Goal: Information Seeking & Learning: Learn about a topic

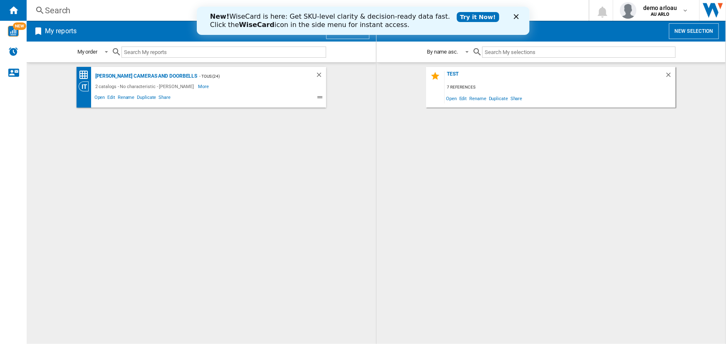
click at [514, 17] on icon "Close" at bounding box center [515, 16] width 5 height 5
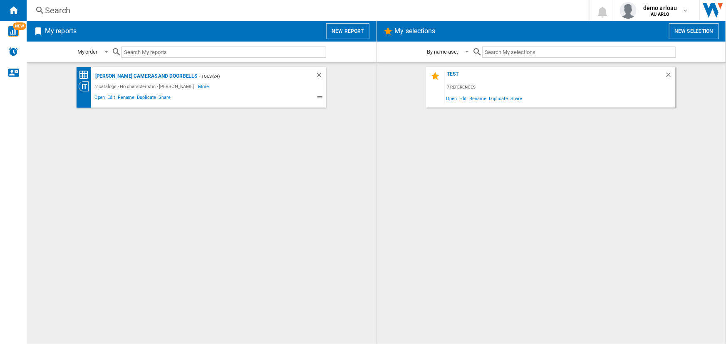
click at [347, 30] on button "New report" at bounding box center [347, 31] width 43 height 16
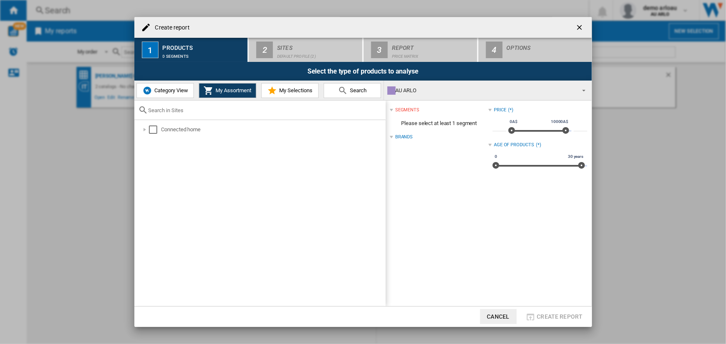
click at [505, 315] on button "Cancel" at bounding box center [498, 316] width 37 height 15
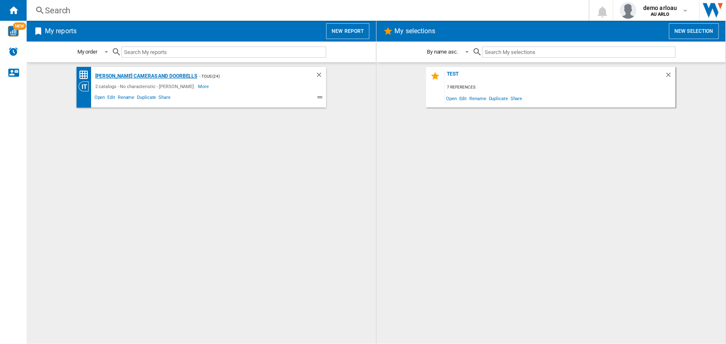
click at [133, 77] on div "[PERSON_NAME] Cameras and Doorbells" at bounding box center [145, 76] width 104 height 10
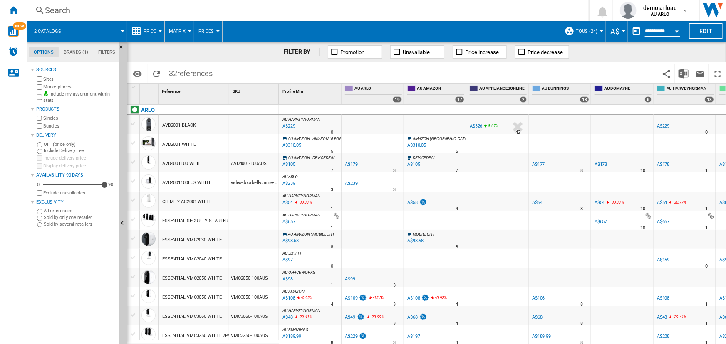
drag, startPoint x: 232, startPoint y: 163, endPoint x: 254, endPoint y: 164, distance: 22.1
click at [253, 164] on div "AVD4001-100AUS" at bounding box center [253, 162] width 49 height 19
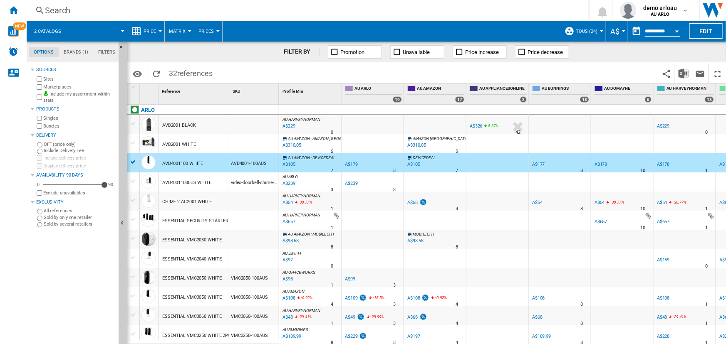
drag, startPoint x: 267, startPoint y: 163, endPoint x: 235, endPoint y: 164, distance: 32.0
click at [237, 164] on div "AVD4001-100AUS" at bounding box center [253, 162] width 49 height 19
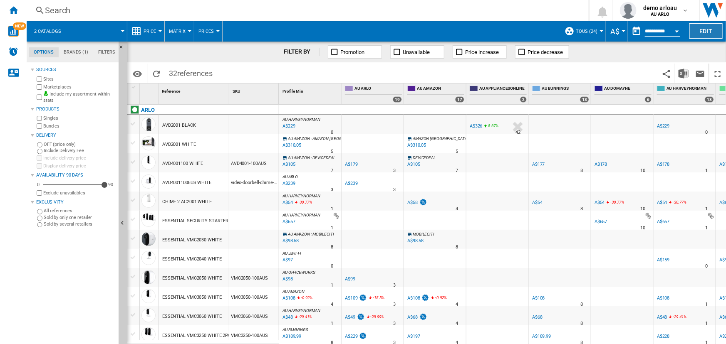
click at [706, 33] on button "Edit" at bounding box center [705, 30] width 33 height 15
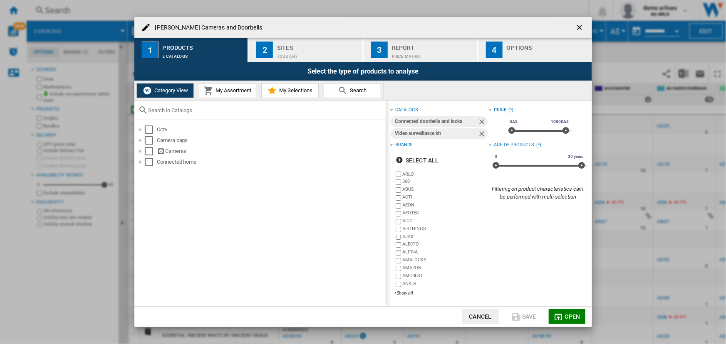
click at [478, 313] on button "Cancel" at bounding box center [480, 316] width 37 height 15
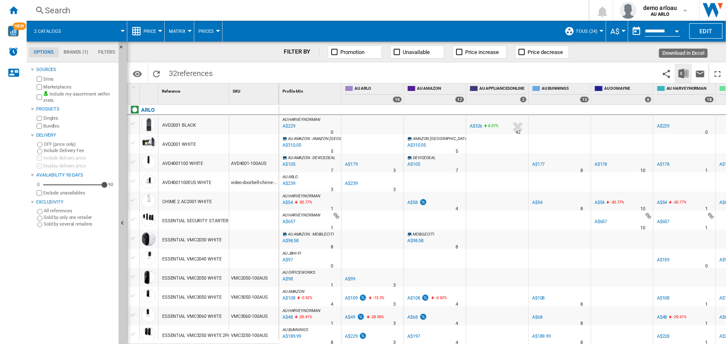
click at [681, 75] on img "Download in Excel" at bounding box center [683, 74] width 10 height 10
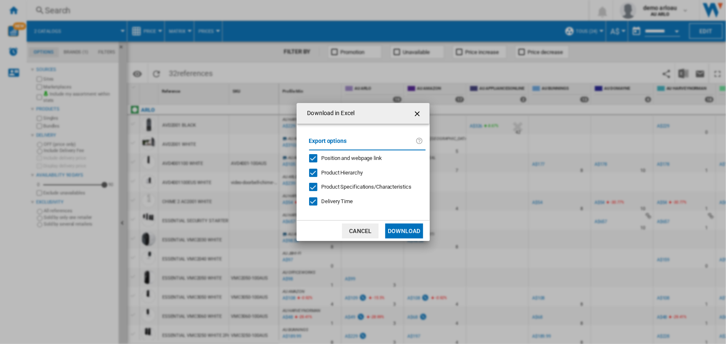
click at [413, 228] on button "Download" at bounding box center [403, 231] width 37 height 15
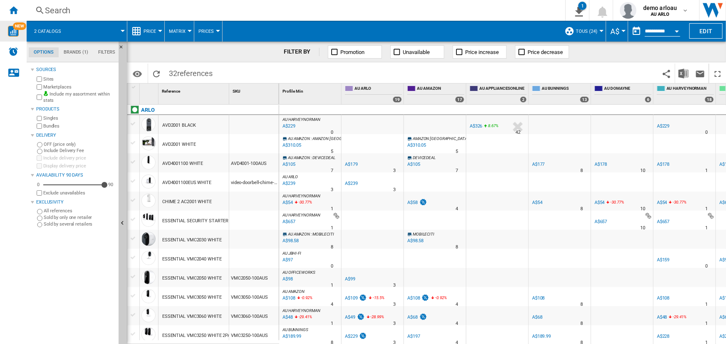
click at [11, 29] on img "WiseCard" at bounding box center [13, 31] width 11 height 11
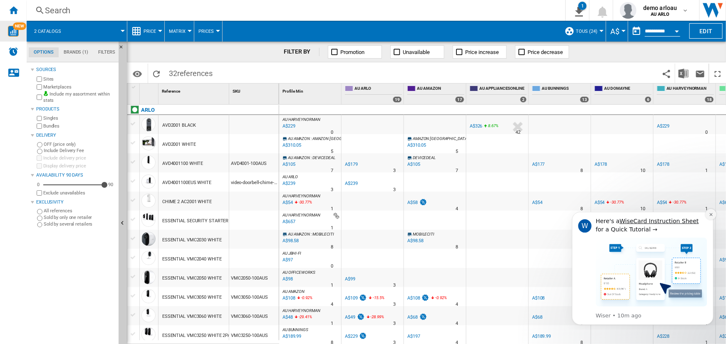
click at [710, 215] on icon "Dismiss notification" at bounding box center [710, 214] width 3 height 3
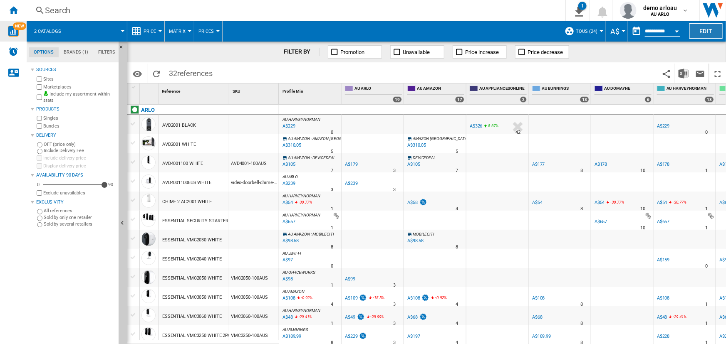
click at [710, 27] on button "Edit" at bounding box center [705, 30] width 33 height 15
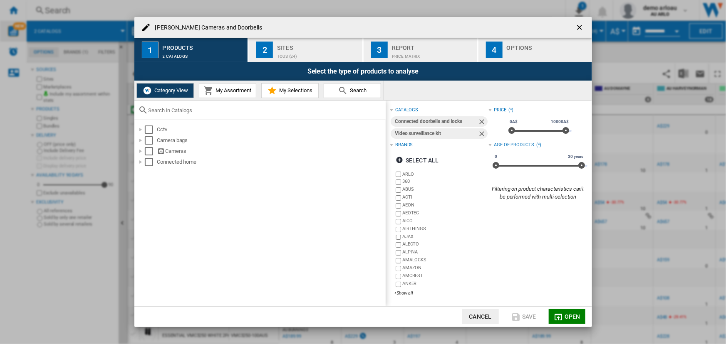
click at [297, 51] on div "TOUS (24)" at bounding box center [318, 54] width 82 height 9
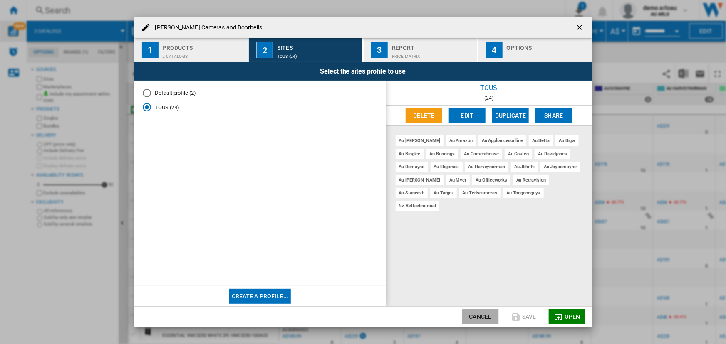
click at [475, 314] on button "Cancel" at bounding box center [480, 316] width 37 height 15
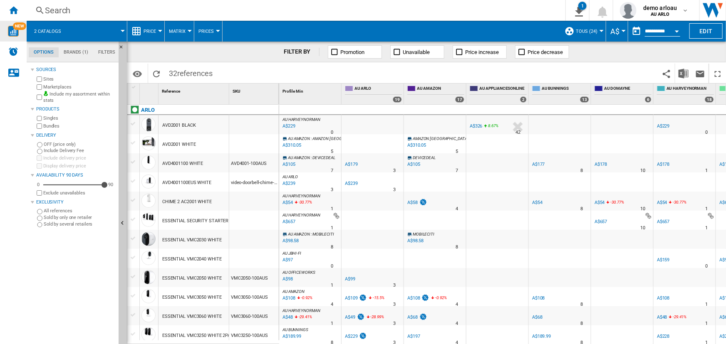
click at [276, 71] on span at bounding box center [327, 74] width 221 height 20
click at [10, 48] on img "Alerts" at bounding box center [13, 52] width 10 height 10
drag, startPoint x: 16, startPoint y: 32, endPoint x: 44, endPoint y: 44, distance: 30.0
click at [16, 32] on img "WiseCard" at bounding box center [13, 31] width 11 height 11
click at [695, 26] on button "Edit" at bounding box center [705, 30] width 33 height 15
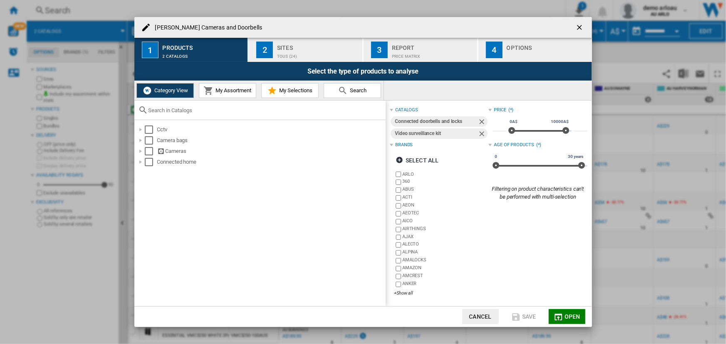
click at [342, 89] on md-icon "Arlo Cameras ..." at bounding box center [343, 91] width 10 height 10
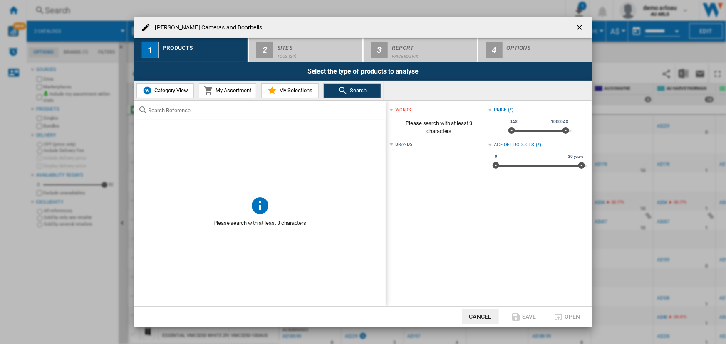
click at [483, 318] on button "Cancel" at bounding box center [480, 316] width 37 height 15
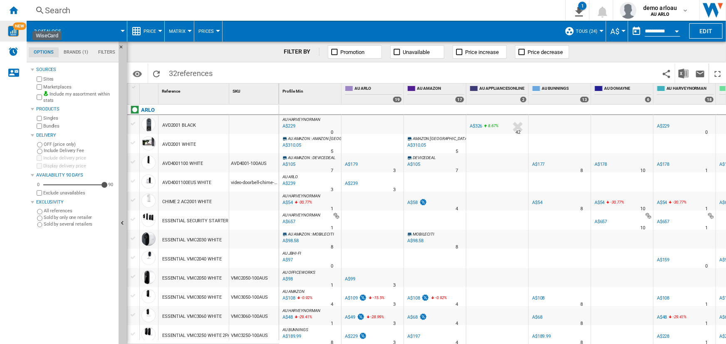
click at [14, 31] on img "WiseCard" at bounding box center [13, 31] width 11 height 11
click at [703, 33] on button "Edit" at bounding box center [705, 30] width 33 height 15
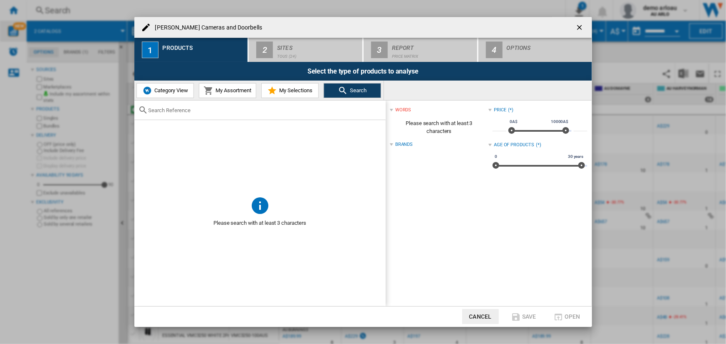
drag, startPoint x: 164, startPoint y: 91, endPoint x: 172, endPoint y: 95, distance: 9.5
click at [166, 90] on span "Category View" at bounding box center [170, 90] width 36 height 6
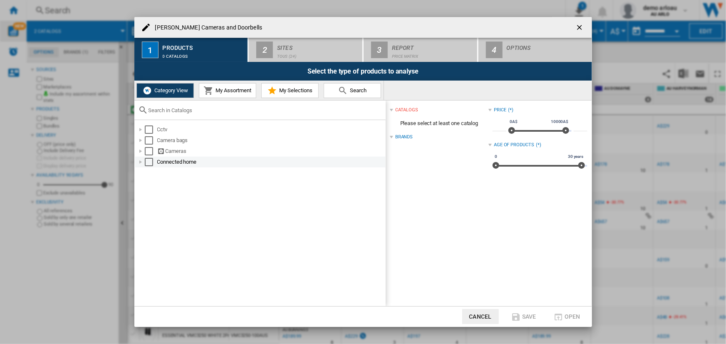
click at [138, 163] on div "Arlo Cameras ..." at bounding box center [140, 162] width 8 height 8
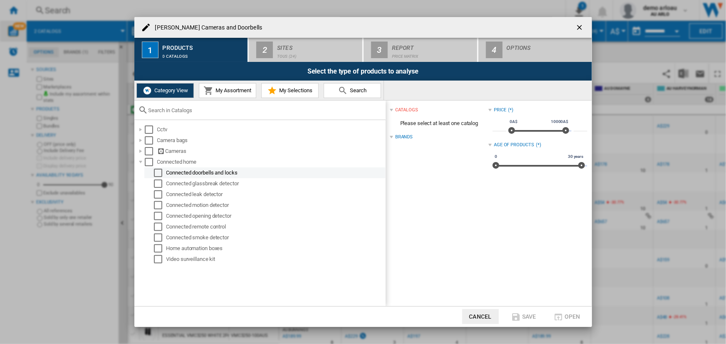
click at [162, 172] on md-checkbox "Select" at bounding box center [160, 173] width 12 height 8
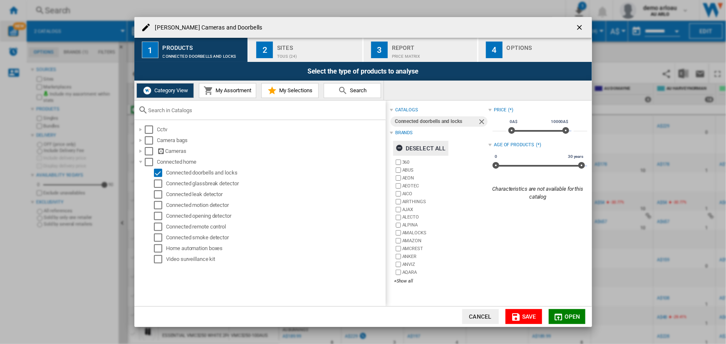
click at [425, 146] on div "Deselect all" at bounding box center [420, 148] width 50 height 15
click at [406, 284] on div "+Show all" at bounding box center [441, 281] width 94 height 6
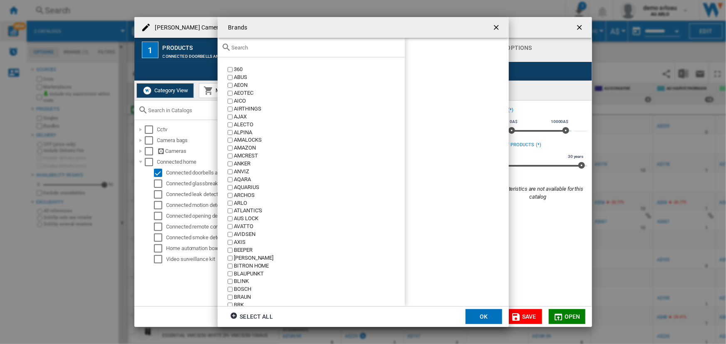
click at [244, 49] on input "text" at bounding box center [316, 47] width 169 height 6
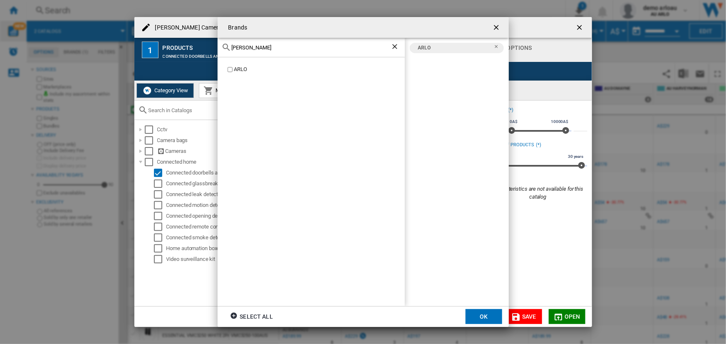
drag, startPoint x: 241, startPoint y: 50, endPoint x: 216, endPoint y: 52, distance: 24.6
click at [216, 52] on div "Brands arlo ARLO ARLO Select all OK" at bounding box center [363, 172] width 726 height 344
type input "w"
drag, startPoint x: 247, startPoint y: 49, endPoint x: 216, endPoint y: 44, distance: 31.1
click at [221, 48] on div "eufy" at bounding box center [311, 48] width 187 height 20
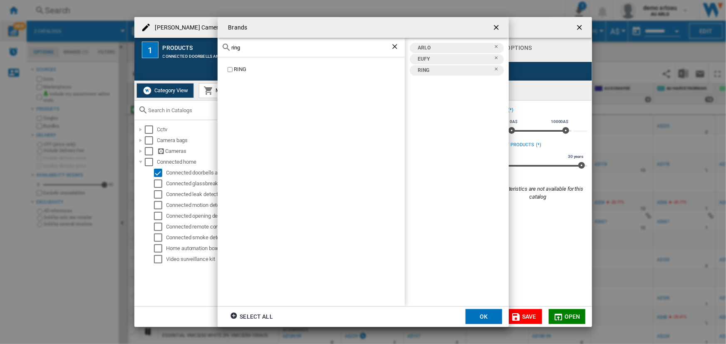
drag, startPoint x: 250, startPoint y: 48, endPoint x: 206, endPoint y: 43, distance: 43.9
click at [215, 46] on div "Brands ring RING [GEOGRAPHIC_DATA] EUFY RING Select all OK" at bounding box center [363, 172] width 726 height 344
drag, startPoint x: 262, startPoint y: 52, endPoint x: 240, endPoint y: 46, distance: 22.5
click at [255, 49] on div "swan" at bounding box center [311, 48] width 187 height 20
drag, startPoint x: 240, startPoint y: 46, endPoint x: 213, endPoint y: 45, distance: 27.5
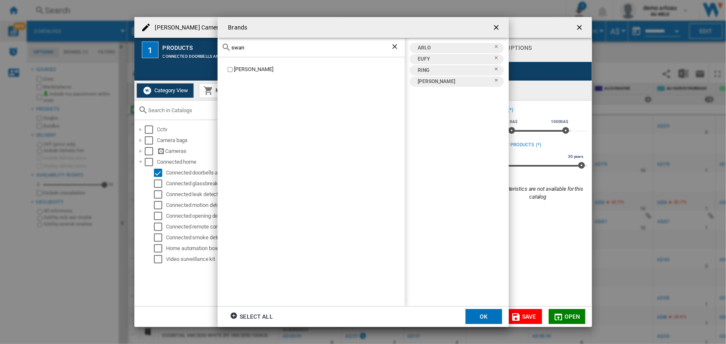
click at [216, 44] on div "Brands swan SWANN ARLO EUFY RING SWANN Select all OK" at bounding box center [363, 172] width 726 height 344
type input "tp"
click at [482, 318] on button "OK" at bounding box center [483, 316] width 37 height 15
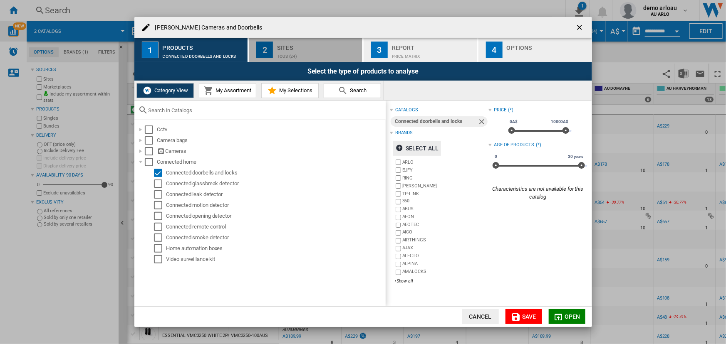
click at [297, 47] on div "Sites" at bounding box center [318, 45] width 82 height 9
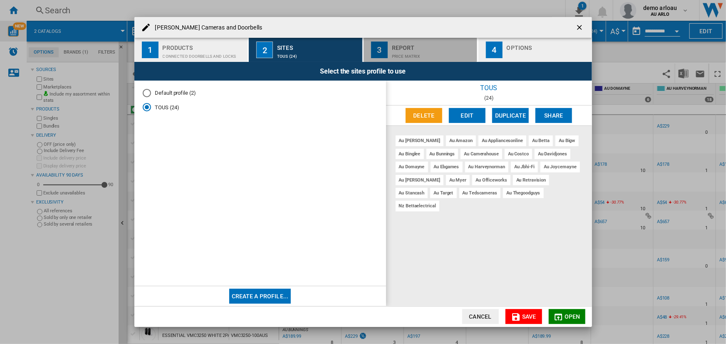
click at [414, 52] on div "Price Matrix" at bounding box center [433, 54] width 82 height 9
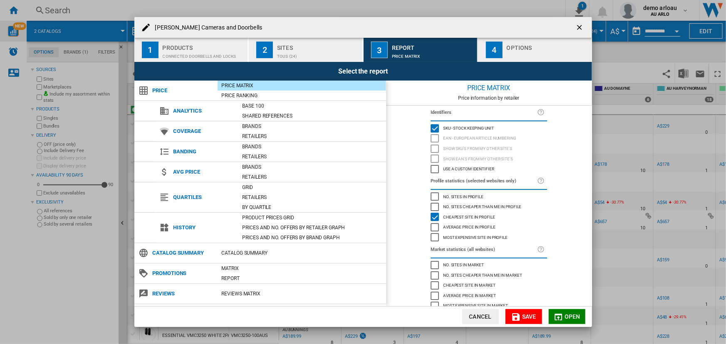
click at [509, 52] on div "Arlo Cameras ..." at bounding box center [548, 54] width 82 height 9
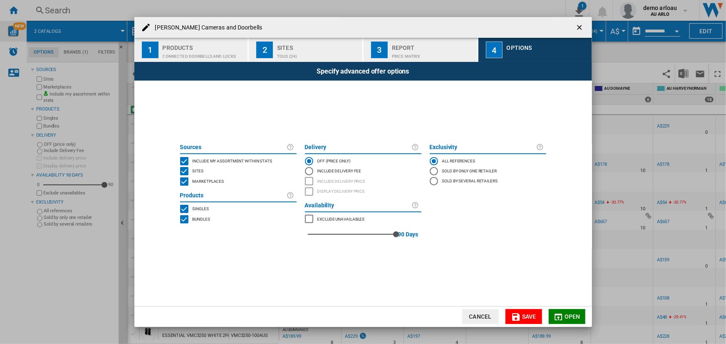
click at [193, 54] on div "Connected doorbells and locks" at bounding box center [204, 54] width 82 height 9
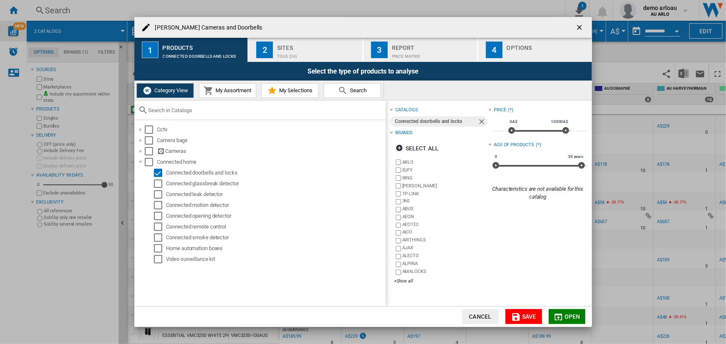
click at [306, 50] on div "TOUS (24)" at bounding box center [318, 54] width 82 height 9
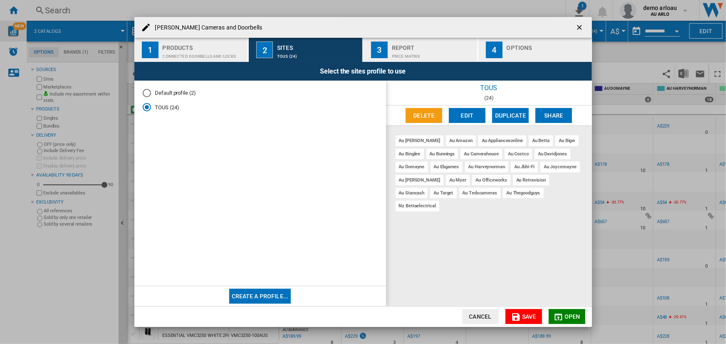
click at [415, 48] on div "Report" at bounding box center [433, 45] width 82 height 9
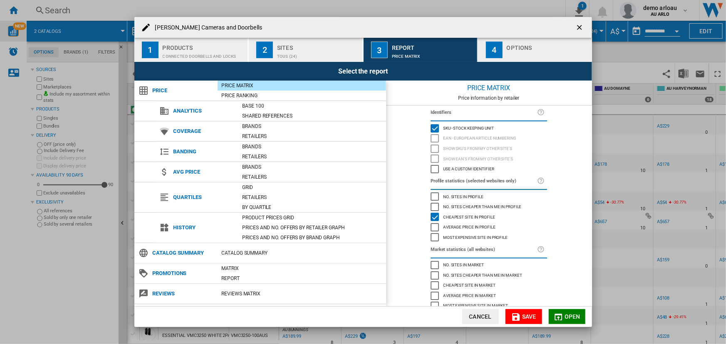
click at [516, 53] on div "Arlo Cameras ..." at bounding box center [548, 54] width 82 height 9
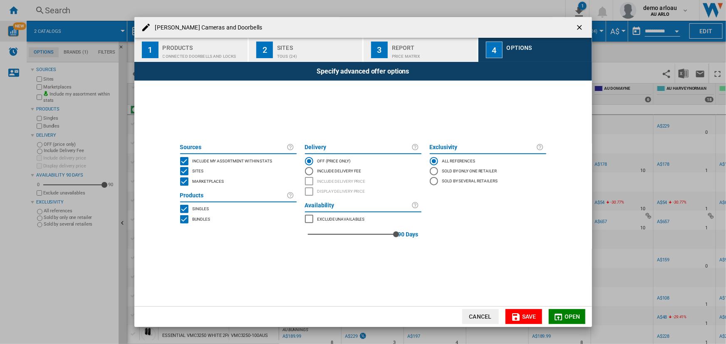
click at [568, 316] on span "Open" at bounding box center [572, 317] width 16 height 7
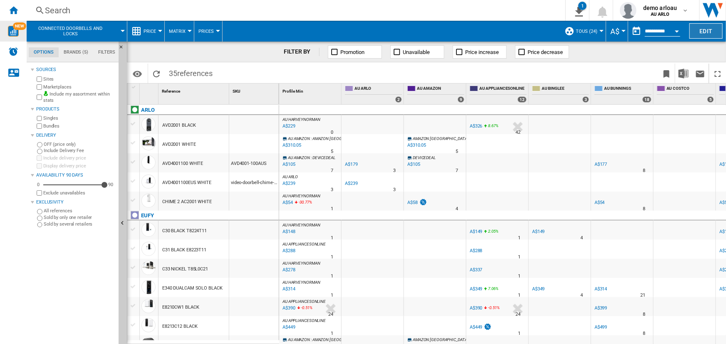
click at [707, 30] on button "Edit" at bounding box center [705, 30] width 33 height 15
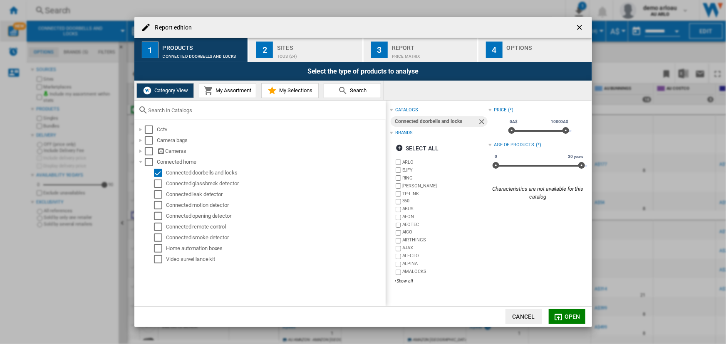
click at [704, 33] on div "Report edition 1 Products Connected doorbells and locks 2 Sites TOUS (24) 3 Rep…" at bounding box center [363, 172] width 726 height 344
drag, startPoint x: 522, startPoint y: 315, endPoint x: 591, endPoint y: 230, distance: 109.6
click at [522, 314] on button "Cancel" at bounding box center [523, 316] width 37 height 15
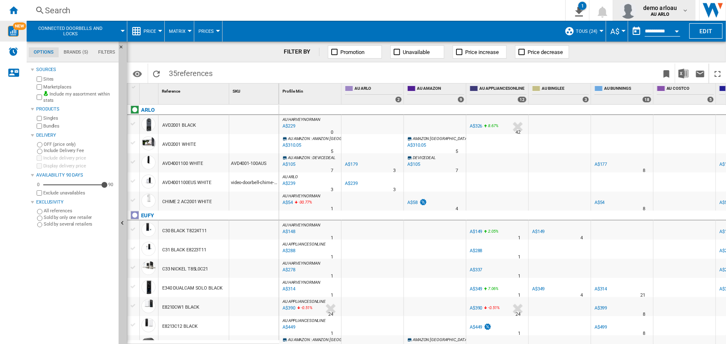
click at [682, 12] on md-icon "button" at bounding box center [685, 10] width 7 height 7
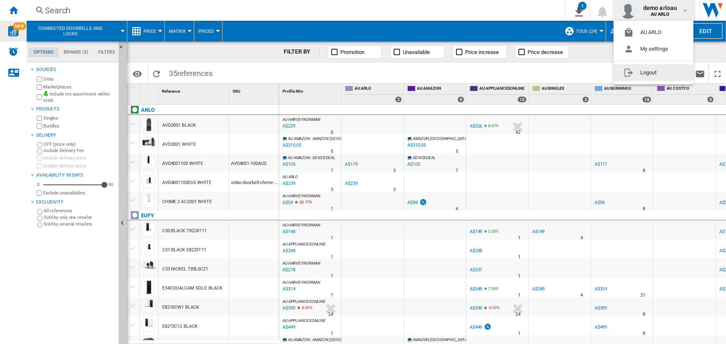
click at [650, 75] on button "Logout" at bounding box center [653, 72] width 80 height 17
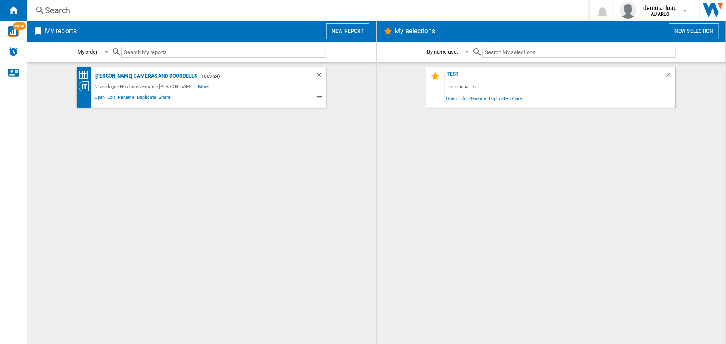
click at [344, 31] on button "New report" at bounding box center [347, 31] width 43 height 16
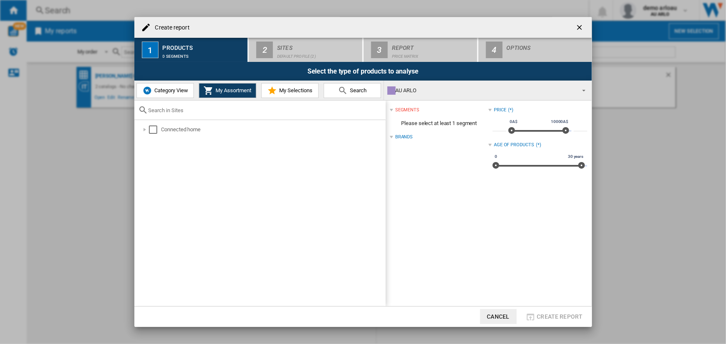
drag, startPoint x: 172, startPoint y: 90, endPoint x: 174, endPoint y: 101, distance: 11.0
click at [173, 90] on span "Category View" at bounding box center [170, 90] width 36 height 6
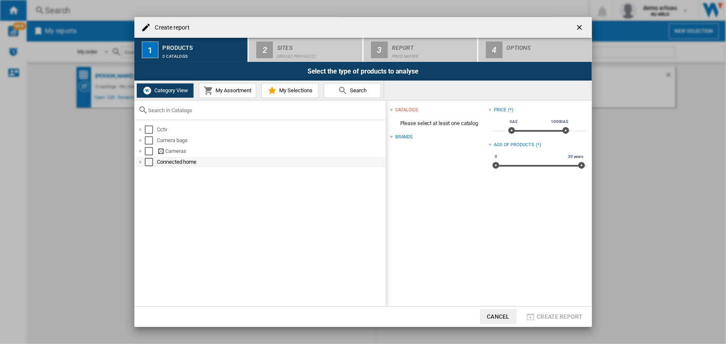
drag, startPoint x: 139, startPoint y: 161, endPoint x: 141, endPoint y: 167, distance: 6.6
click at [139, 161] on div at bounding box center [140, 162] width 8 height 8
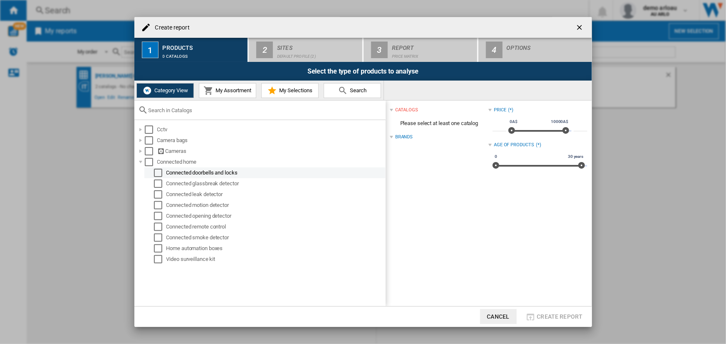
click at [161, 173] on div "Select" at bounding box center [158, 173] width 8 height 8
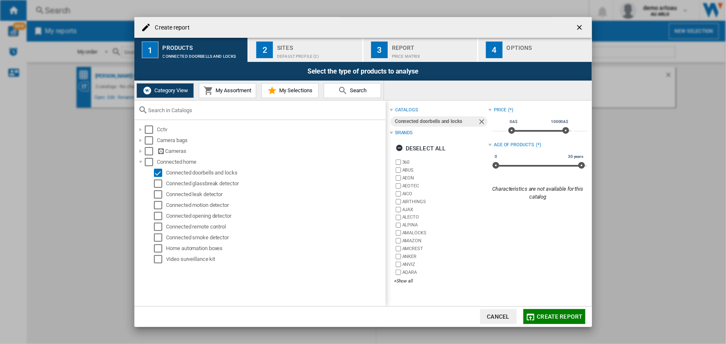
click at [403, 133] on div "Brands" at bounding box center [403, 133] width 17 height 7
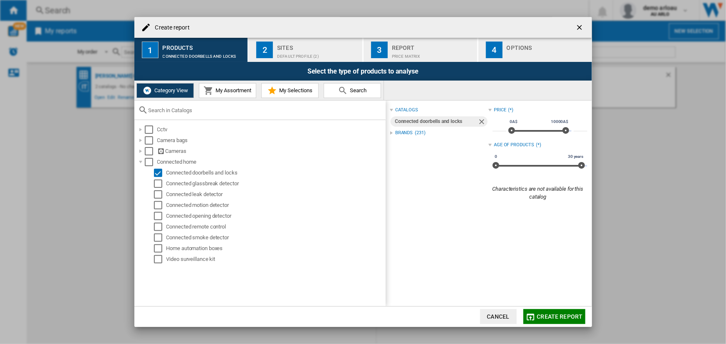
click at [400, 130] on div "Brands" at bounding box center [403, 133] width 17 height 7
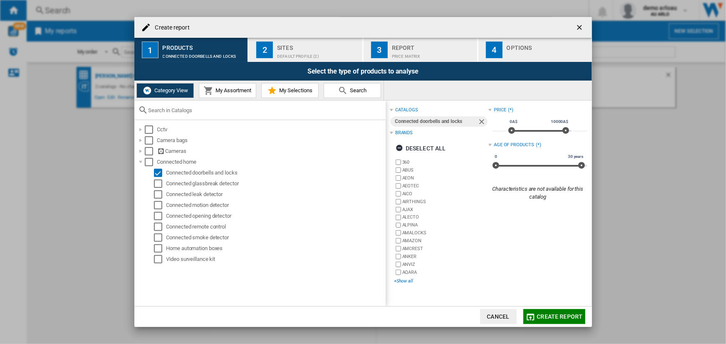
click at [407, 282] on div "+Show all" at bounding box center [441, 281] width 94 height 6
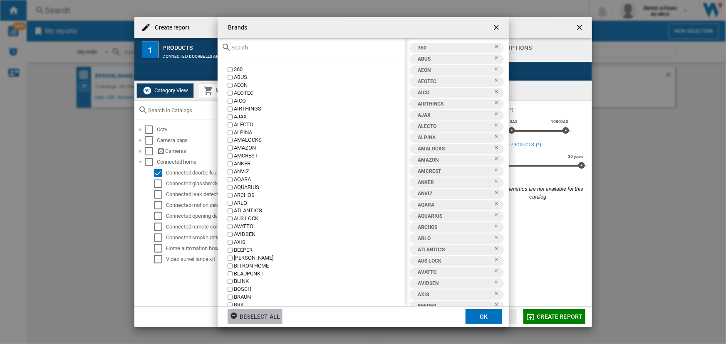
click at [258, 319] on div "Deselect all" at bounding box center [255, 316] width 50 height 15
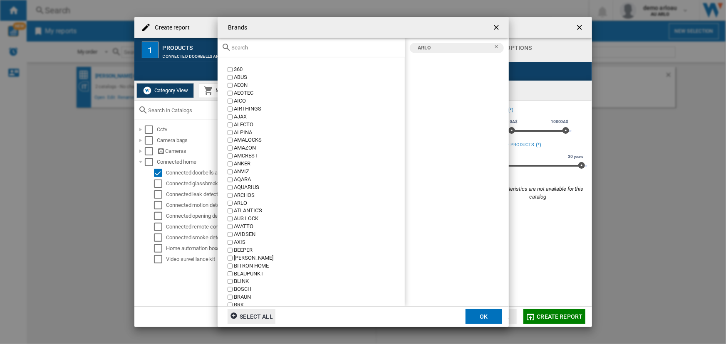
click at [241, 49] on input "text" at bounding box center [316, 47] width 169 height 6
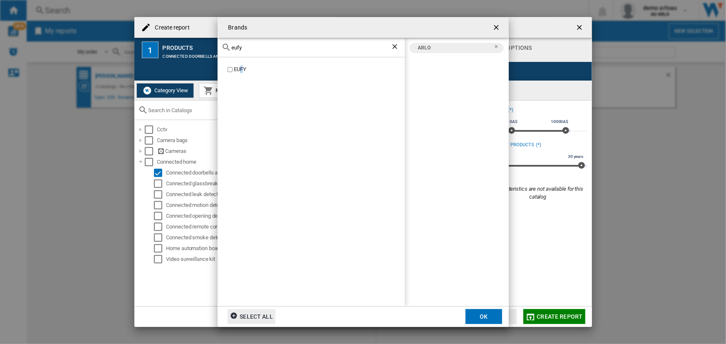
click at [239, 61] on div "EUFY" at bounding box center [311, 181] width 187 height 249
drag, startPoint x: 245, startPoint y: 47, endPoint x: 212, endPoint y: 45, distance: 33.7
click at [213, 45] on div "Brands eufy EUFY [GEOGRAPHIC_DATA] EUFY Select all OK" at bounding box center [363, 172] width 726 height 344
drag, startPoint x: 251, startPoint y: 50, endPoint x: 212, endPoint y: 50, distance: 39.1
click at [214, 48] on div "Brands ring RING [GEOGRAPHIC_DATA] EUFY RING Select all OK" at bounding box center [363, 172] width 726 height 344
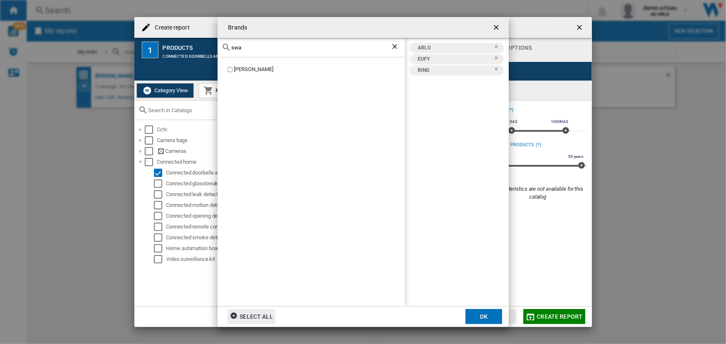
click at [248, 67] on div "[PERSON_NAME]" at bounding box center [319, 70] width 171 height 8
drag, startPoint x: 250, startPoint y: 47, endPoint x: 213, endPoint y: 58, distance: 39.0
click at [218, 52] on div "swa" at bounding box center [311, 48] width 187 height 20
type input "tp"
click at [246, 68] on div "TP-LINK" at bounding box center [319, 70] width 171 height 8
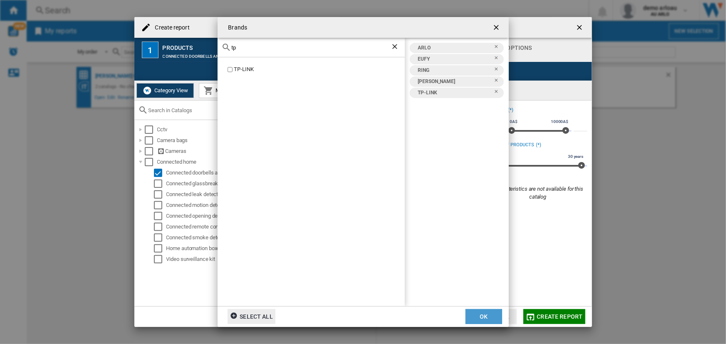
click at [487, 316] on button "OK" at bounding box center [483, 316] width 37 height 15
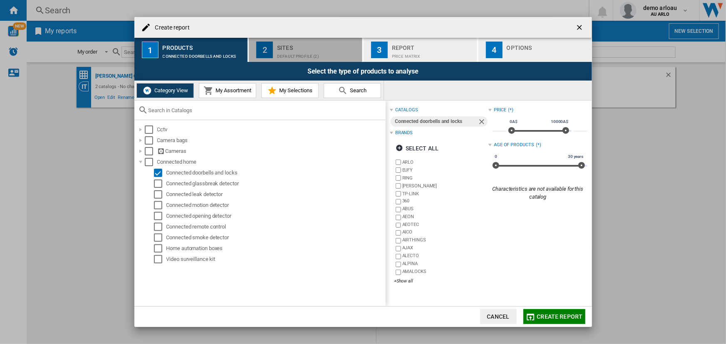
click at [320, 56] on div "Default profile (2)" at bounding box center [318, 54] width 82 height 9
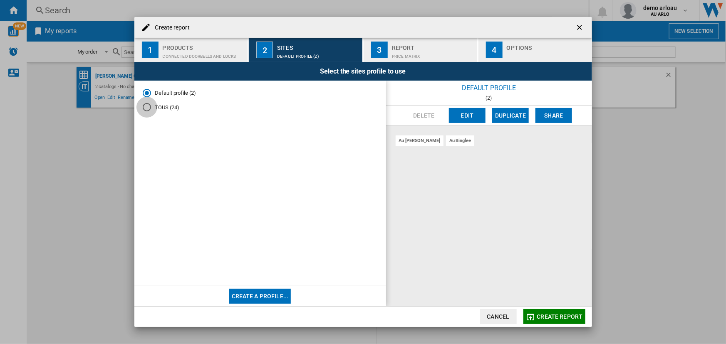
click at [146, 107] on div "TOUS (24)" at bounding box center [147, 107] width 8 height 8
click at [405, 48] on div "Report" at bounding box center [433, 45] width 82 height 9
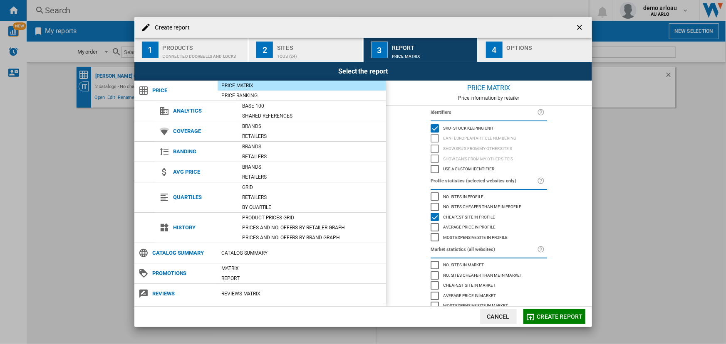
click at [518, 50] on div "button" at bounding box center [548, 54] width 82 height 9
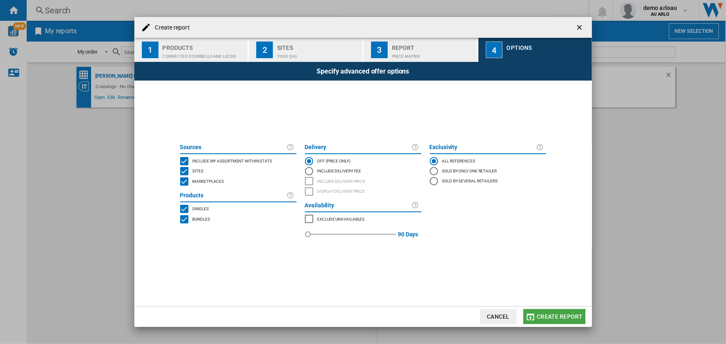
click at [544, 316] on span "Create report" at bounding box center [560, 317] width 46 height 7
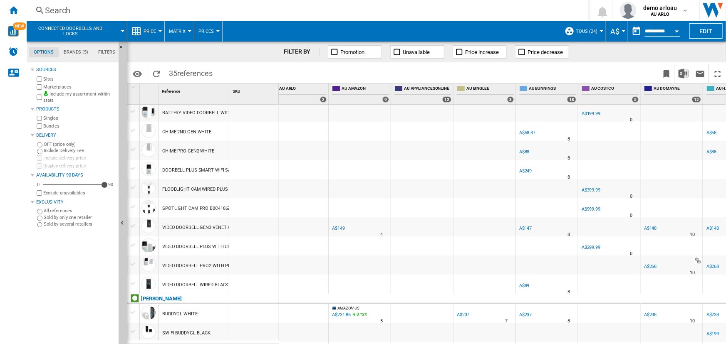
click at [527, 133] on div "A$58.87" at bounding box center [527, 132] width 16 height 5
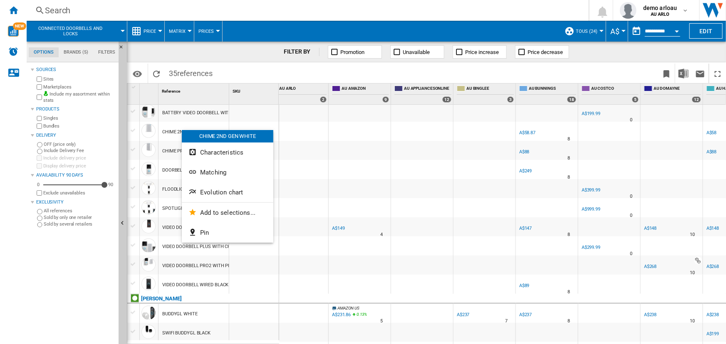
click at [214, 190] on span "Evolution chart" at bounding box center [221, 192] width 43 height 7
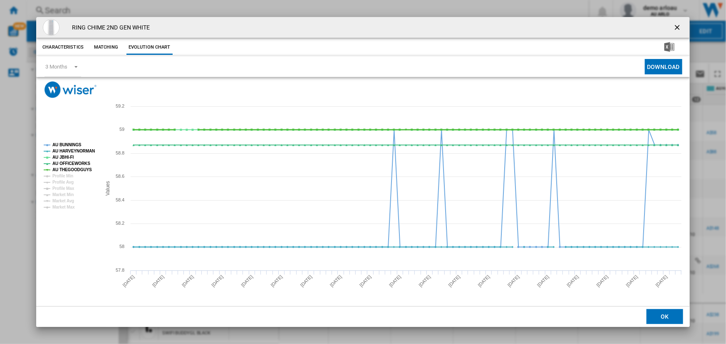
click at [67, 170] on tspan "AU THEGOODGUYS" at bounding box center [72, 170] width 40 height 5
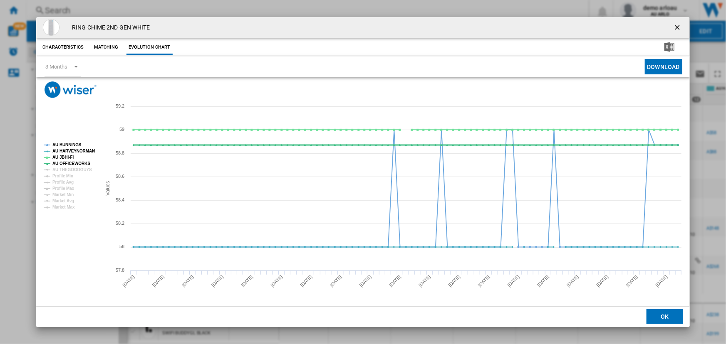
click at [68, 164] on tspan "AU OFFICEWORKS" at bounding box center [71, 163] width 38 height 5
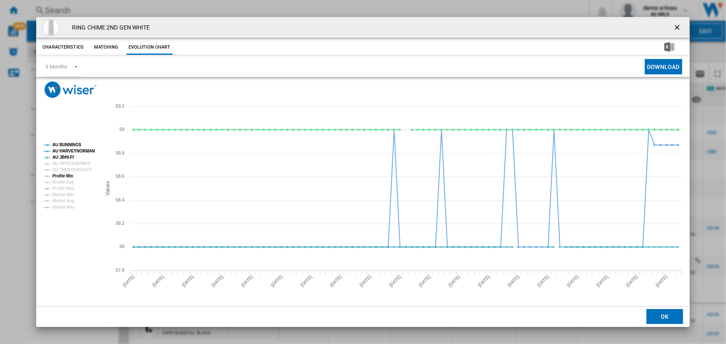
click at [63, 176] on tspan "Profile Min" at bounding box center [62, 176] width 21 height 5
click at [105, 49] on button "Matching" at bounding box center [106, 47] width 37 height 15
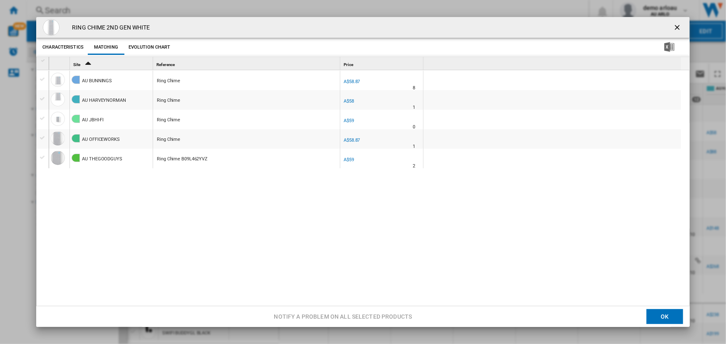
click at [43, 158] on div "Product popup" at bounding box center [42, 157] width 9 height 7
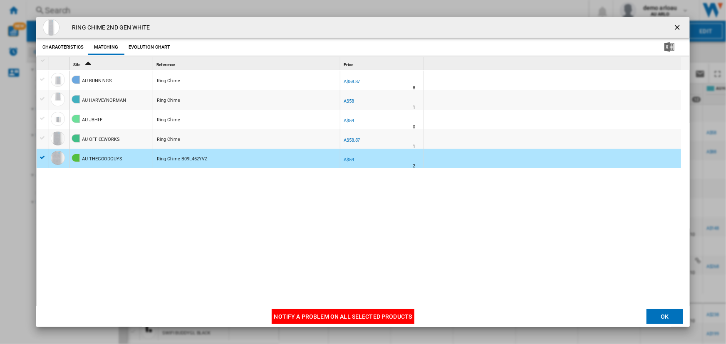
click at [42, 158] on div "Product popup" at bounding box center [42, 157] width 9 height 7
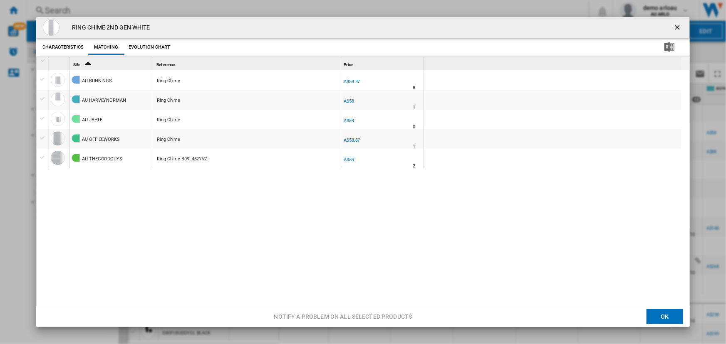
drag, startPoint x: 672, startPoint y: 25, endPoint x: 665, endPoint y: 32, distance: 9.4
click at [673, 25] on ng-md-icon "getI18NText('BUTTONS.CLOSE_DIALOG')" at bounding box center [678, 28] width 10 height 10
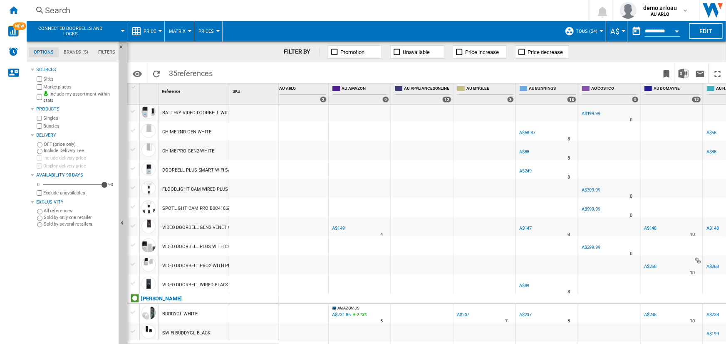
click at [674, 32] on button "Open calendar" at bounding box center [676, 29] width 15 height 15
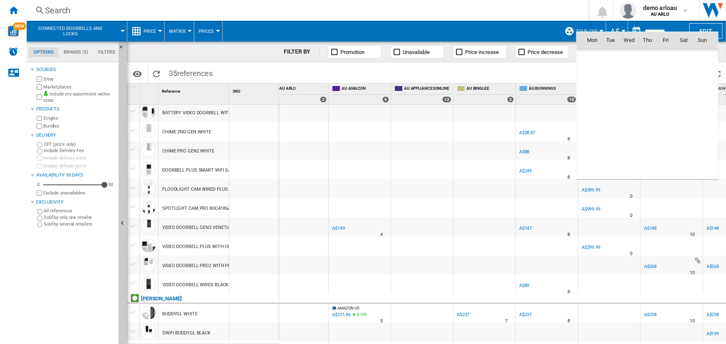
scroll to position [3967, 0]
click at [595, 77] on span "1" at bounding box center [592, 76] width 17 height 17
type input "**********"
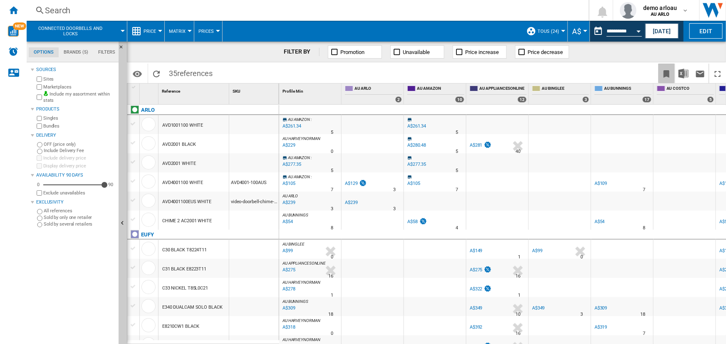
click at [666, 71] on ng-md-icon "Bookmark this report" at bounding box center [666, 74] width 10 height 10
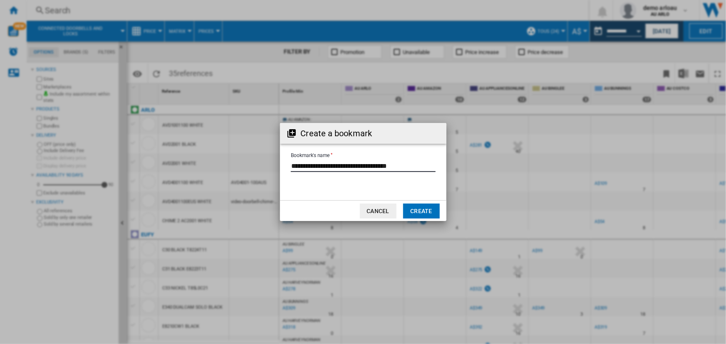
drag, startPoint x: 415, startPoint y: 165, endPoint x: 206, endPoint y: 162, distance: 208.8
click at [203, 165] on div "Create a bookmark Bookmark's name Cancel Create" at bounding box center [363, 172] width 726 height 344
type input "**********"
click at [424, 211] on button "Create" at bounding box center [421, 211] width 37 height 15
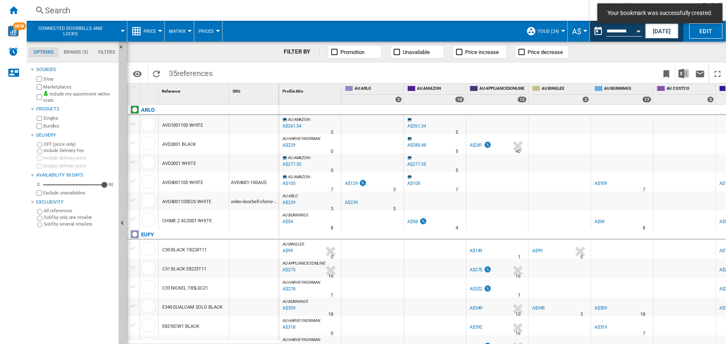
drag, startPoint x: 14, startPoint y: 12, endPoint x: 76, endPoint y: 116, distance: 121.0
click at [14, 12] on ng-md-icon "Home" at bounding box center [13, 10] width 10 height 10
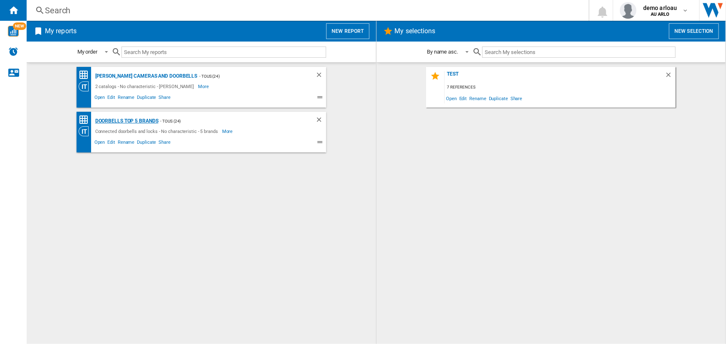
click at [111, 122] on div "Doorbells Top 5 Brands" at bounding box center [125, 121] width 65 height 10
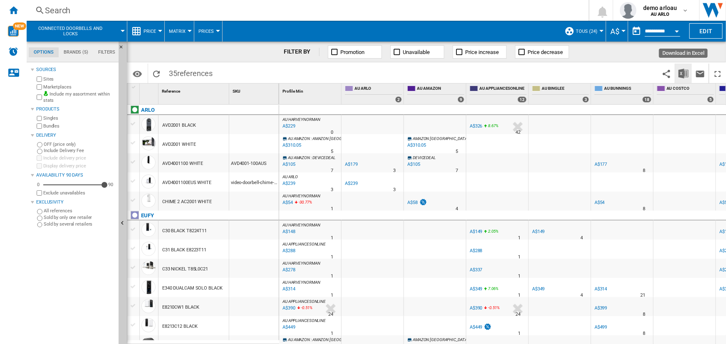
click at [684, 73] on img "Download in Excel" at bounding box center [683, 74] width 10 height 10
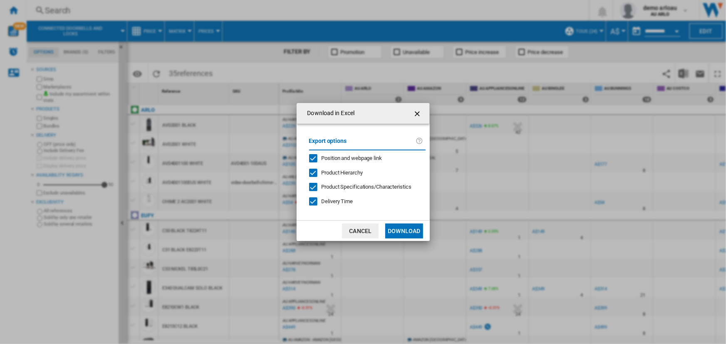
click at [315, 200] on div "Delivery Time" at bounding box center [313, 202] width 8 height 8
click at [312, 187] on div at bounding box center [313, 187] width 8 height 8
click at [403, 230] on button "Download" at bounding box center [403, 231] width 37 height 15
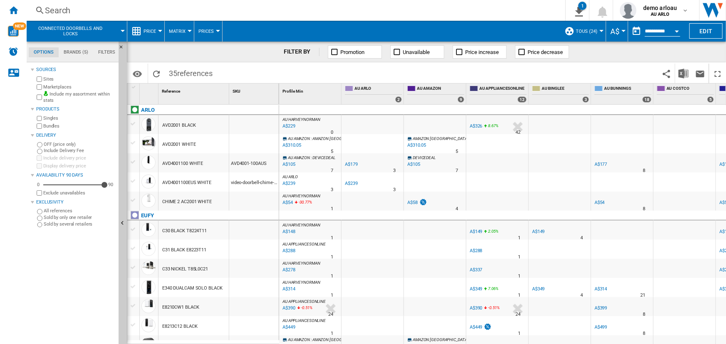
click at [148, 32] on span "Price" at bounding box center [149, 31] width 12 height 5
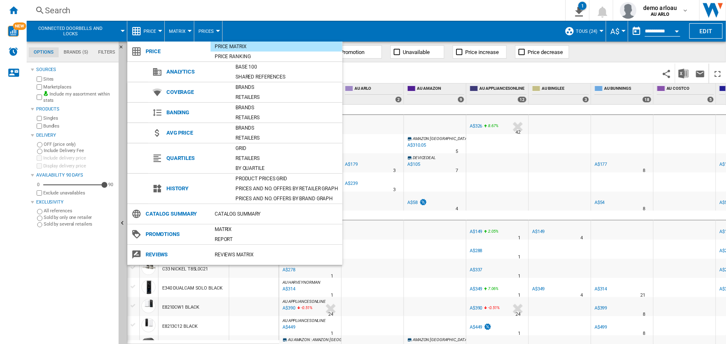
drag, startPoint x: 252, startPoint y: 94, endPoint x: 264, endPoint y: 98, distance: 12.5
click at [253, 94] on div "Retailers" at bounding box center [286, 97] width 111 height 8
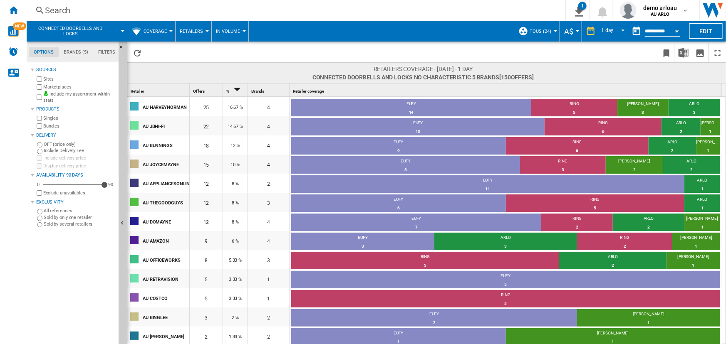
click at [163, 30] on span "Coverage" at bounding box center [154, 31] width 23 height 5
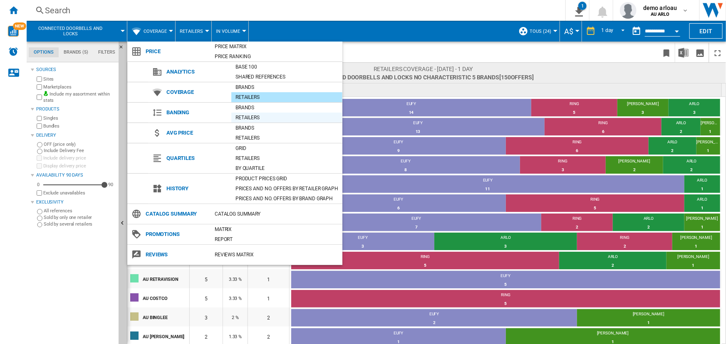
click at [249, 116] on div "Retailers" at bounding box center [286, 118] width 111 height 8
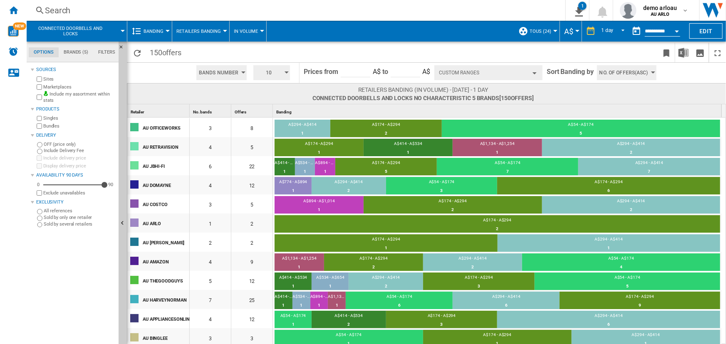
click at [160, 31] on span "Banding" at bounding box center [153, 31] width 20 height 5
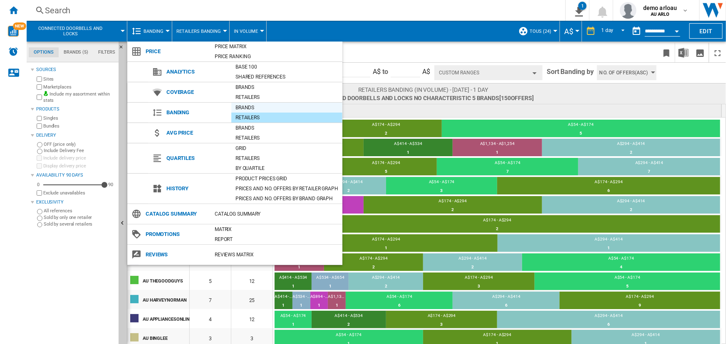
click at [242, 104] on div "Brands" at bounding box center [286, 108] width 111 height 8
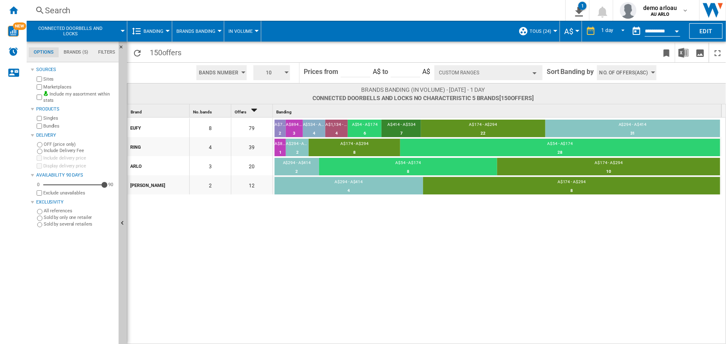
click at [158, 29] on span "Banding" at bounding box center [153, 31] width 20 height 5
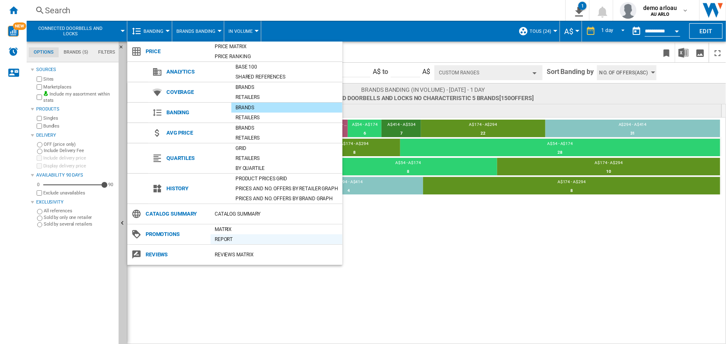
click at [219, 235] on div "Report" at bounding box center [276, 239] width 132 height 8
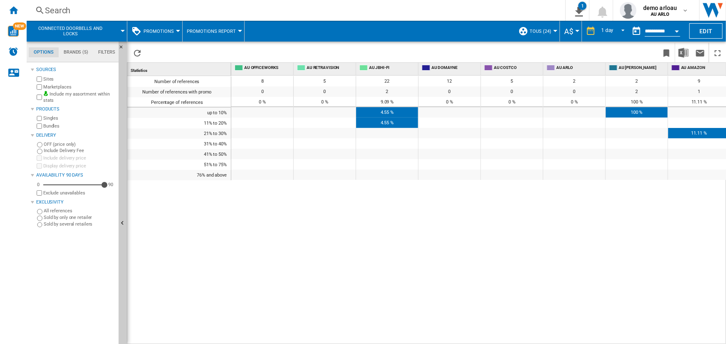
click at [172, 30] on span "Promotions" at bounding box center [158, 31] width 30 height 5
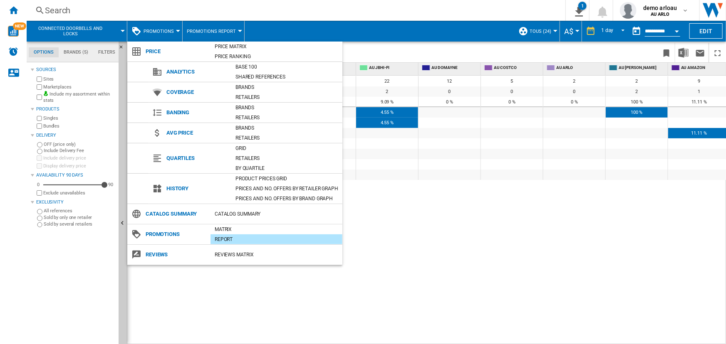
click at [173, 28] on md-backdrop at bounding box center [363, 172] width 726 height 344
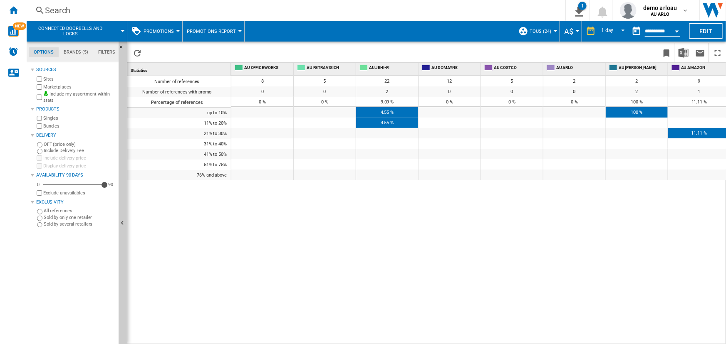
click at [151, 33] on span "Promotions" at bounding box center [158, 31] width 30 height 5
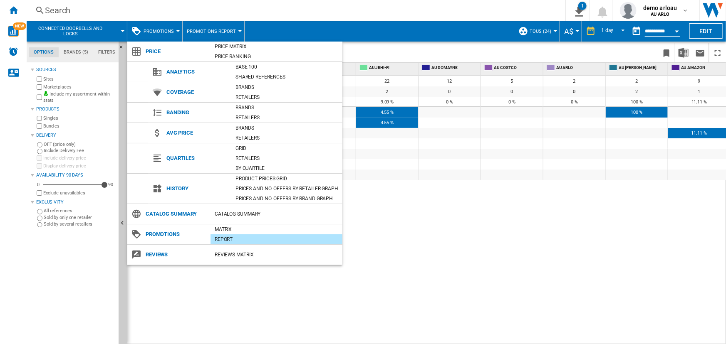
click at [366, 49] on md-backdrop at bounding box center [363, 172] width 726 height 344
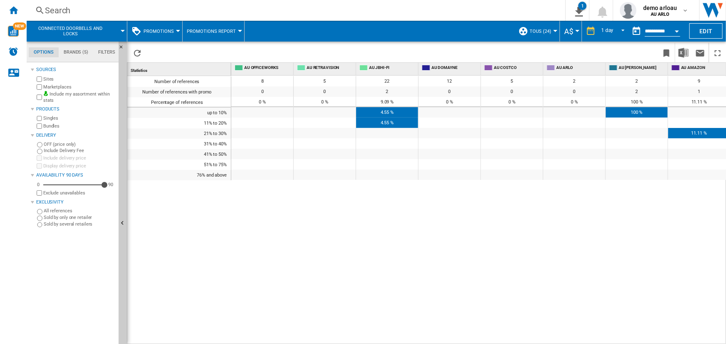
click at [169, 29] on span "Promotions" at bounding box center [158, 31] width 30 height 5
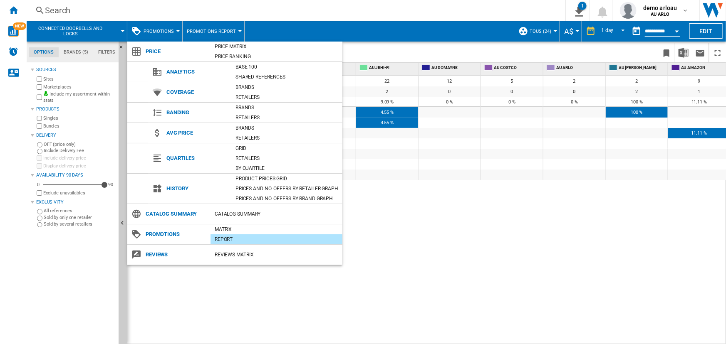
click at [229, 255] on div "REVIEWS Matrix" at bounding box center [276, 255] width 132 height 8
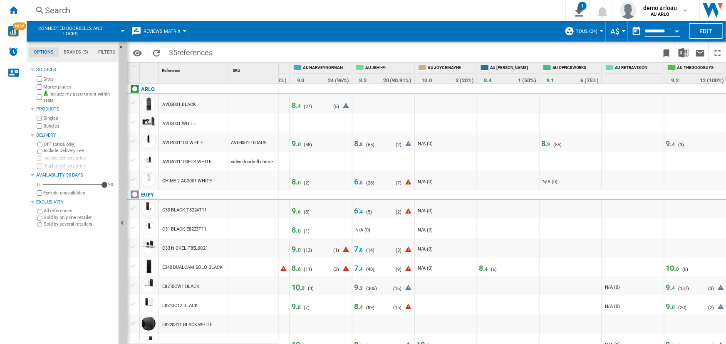
scroll to position [0, 430]
click at [588, 29] on span "TOUS (24)" at bounding box center [587, 31] width 22 height 5
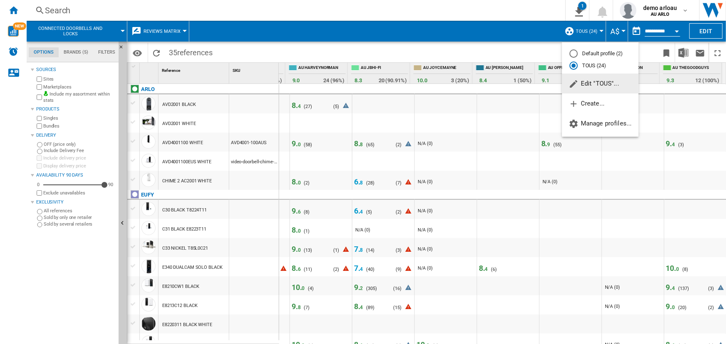
click at [509, 28] on md-backdrop at bounding box center [363, 172] width 726 height 344
click at [591, 31] on span "TOUS (24)" at bounding box center [587, 31] width 22 height 5
